Goal: Entertainment & Leisure: Consume media (video, audio)

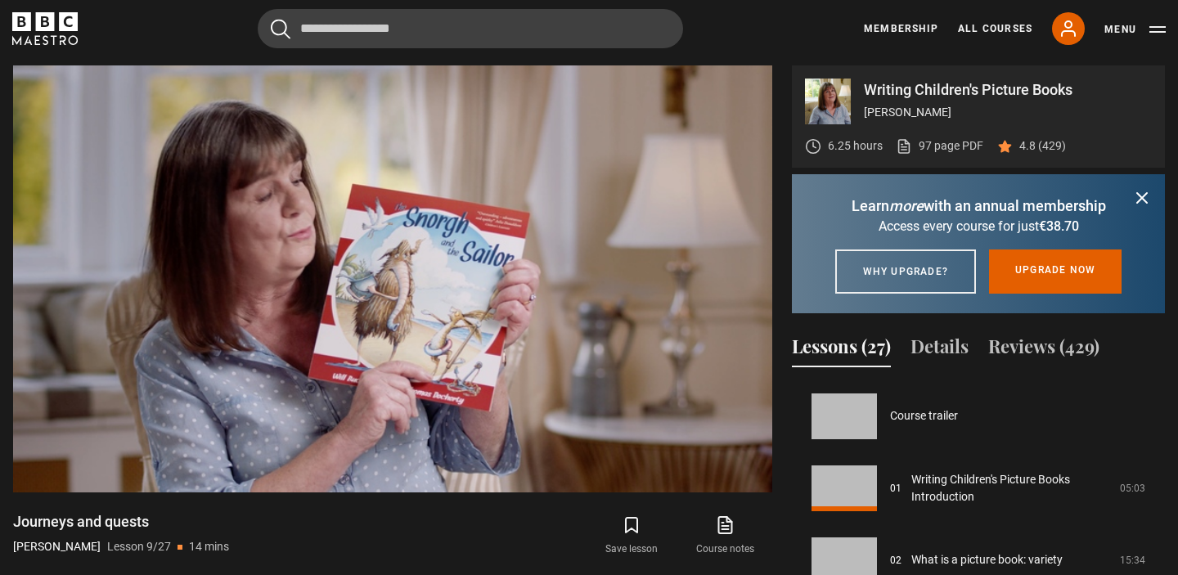
scroll to position [576, 0]
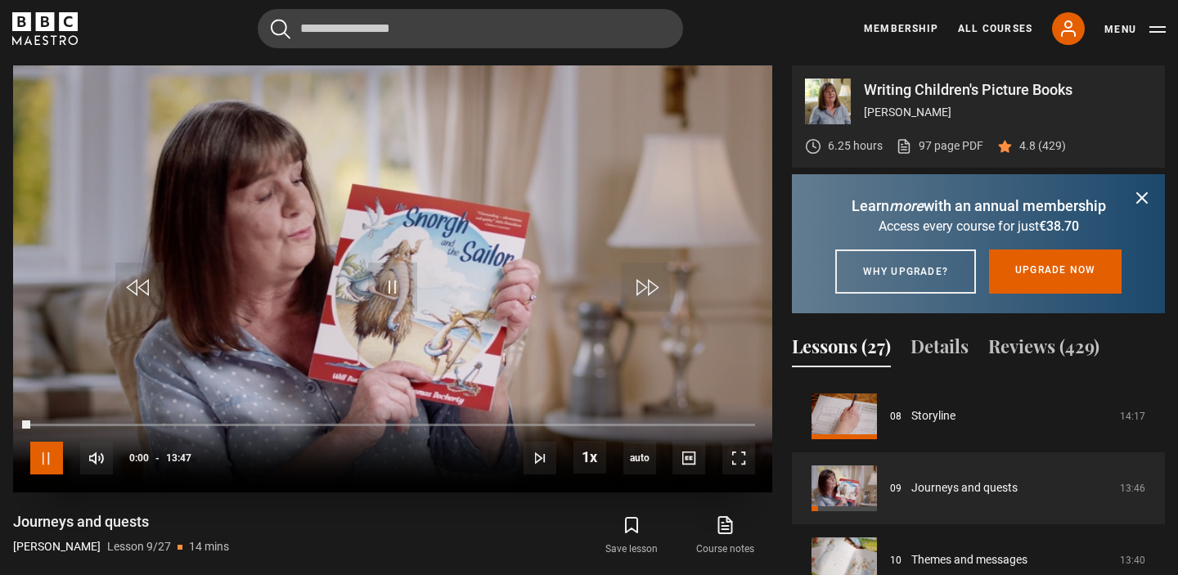
click at [46, 454] on span "Video Player" at bounding box center [46, 458] width 33 height 33
click at [46, 455] on span "Video Player" at bounding box center [46, 458] width 33 height 33
click at [431, 152] on video "Video Player" at bounding box center [392, 278] width 759 height 427
click at [393, 285] on div "Video Player is loading." at bounding box center [393, 279] width 82 height 82
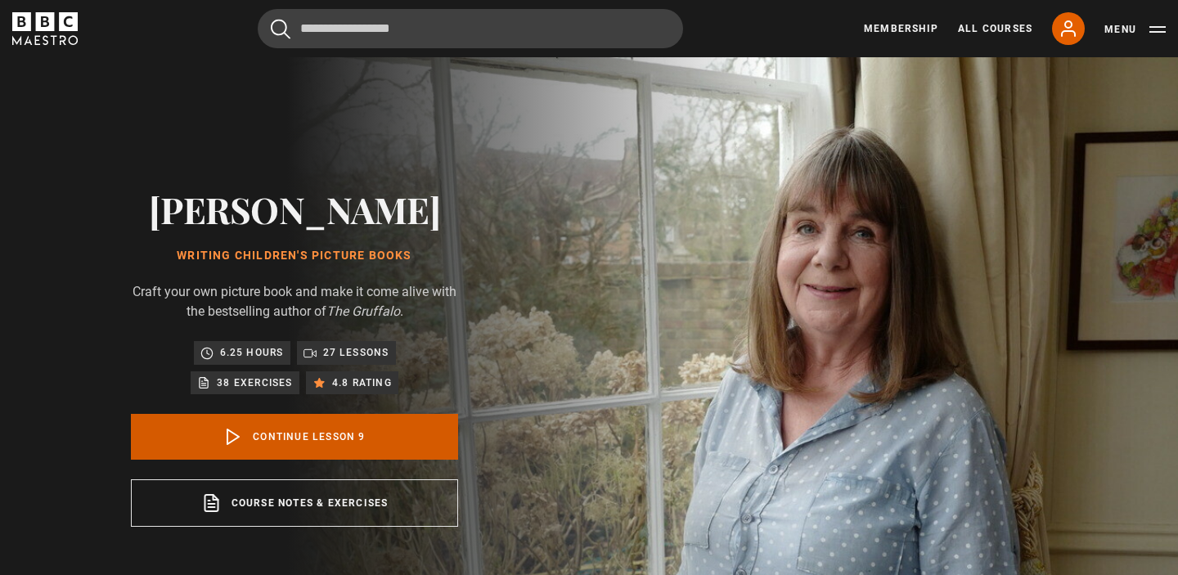
click at [309, 442] on link "Continue lesson 9" at bounding box center [294, 437] width 327 height 46
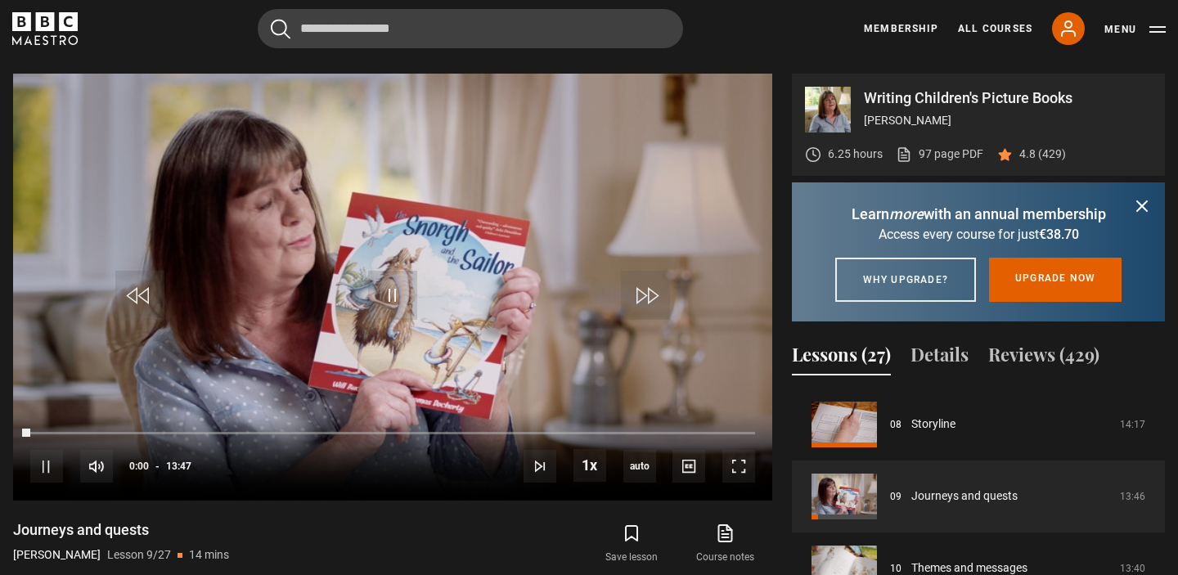
scroll to position [657, 0]
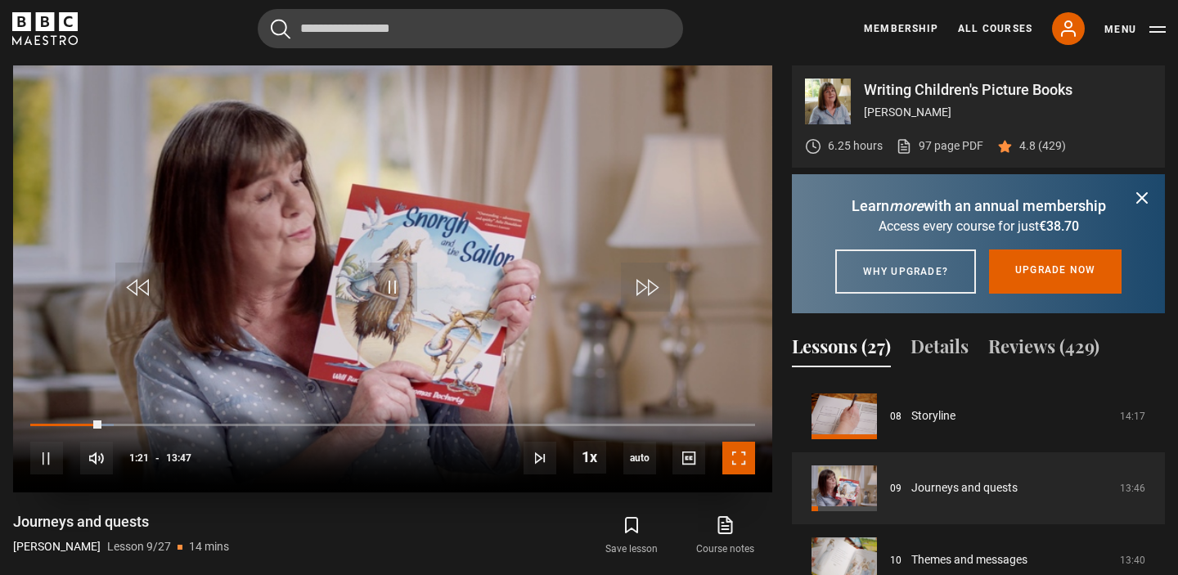
click at [742, 460] on span "Video Player" at bounding box center [738, 458] width 33 height 33
